Goal: Task Accomplishment & Management: Use online tool/utility

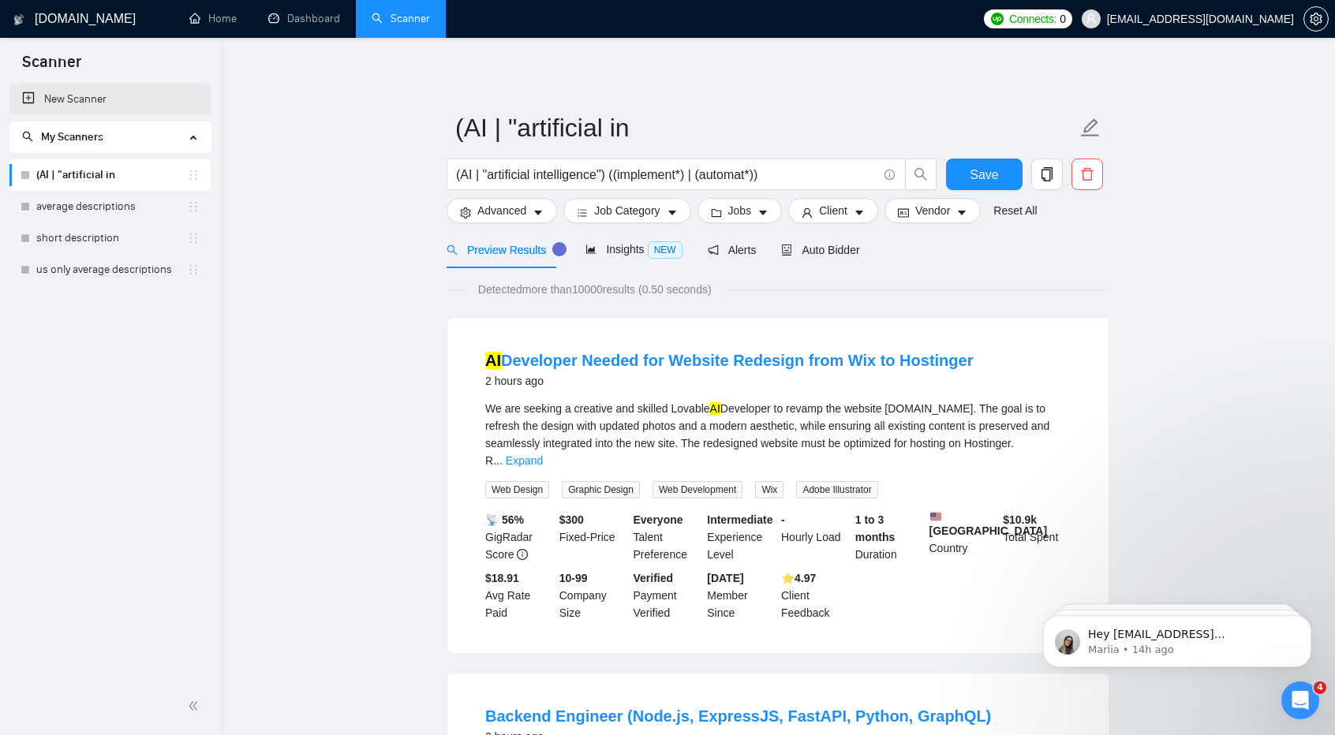
click at [79, 98] on link "New Scanner" at bounding box center [110, 100] width 176 height 32
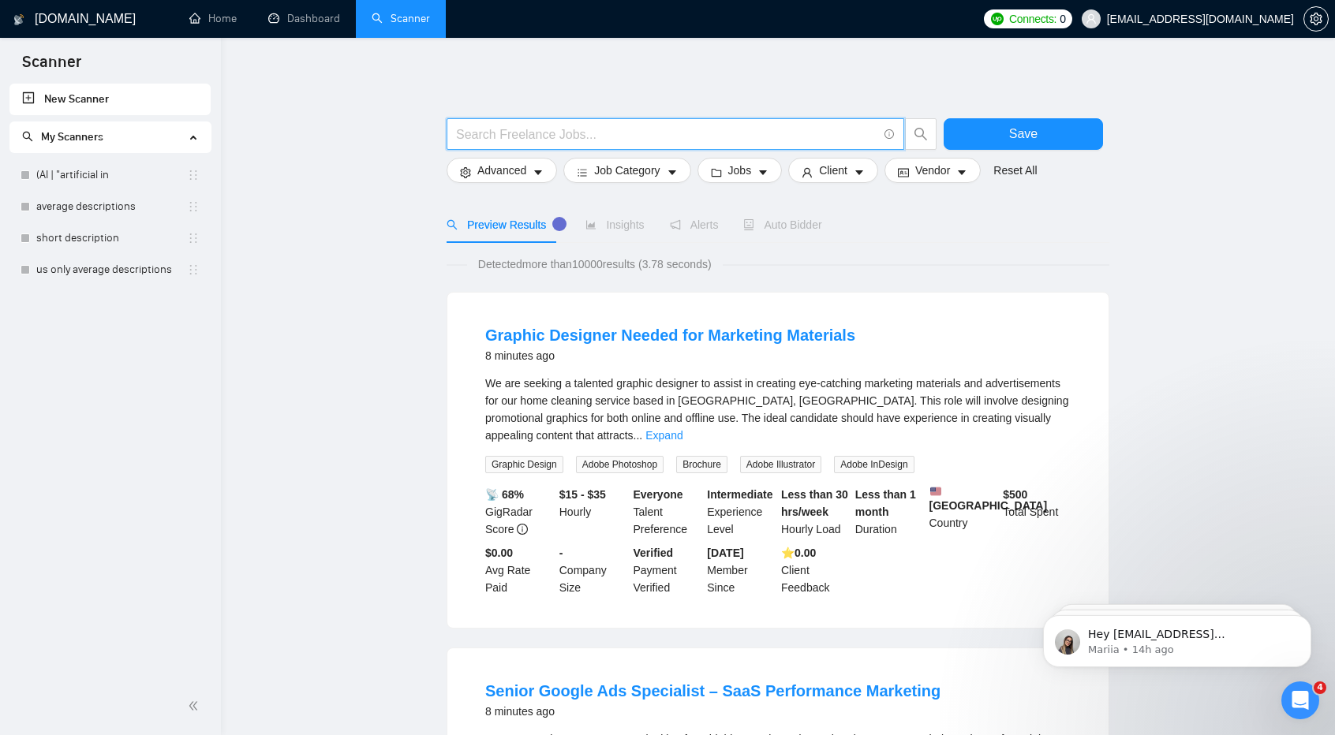
click at [532, 140] on input "text" at bounding box center [666, 135] width 421 height 20
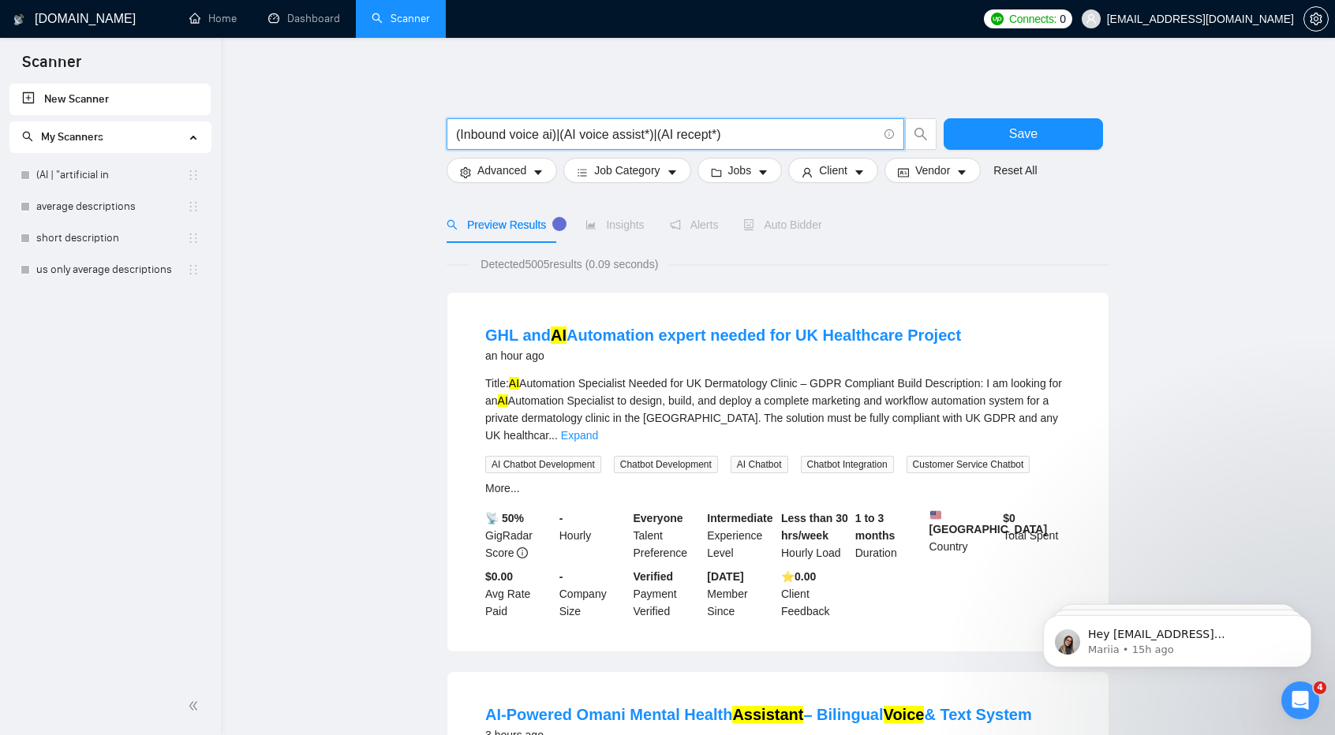
type input "(Inbound voice ai)|(AI voice assist*)|(AI recept*)"
